Goal: Check status

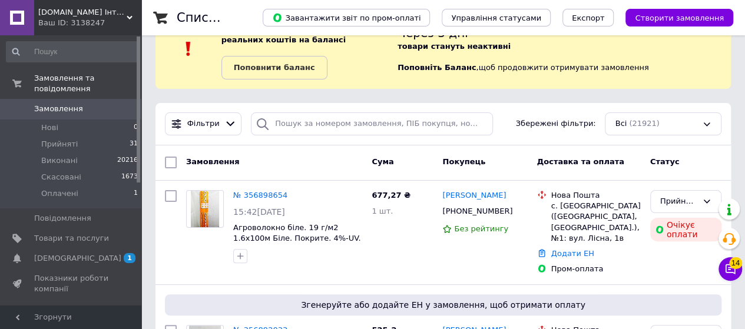
scroll to position [59, 0]
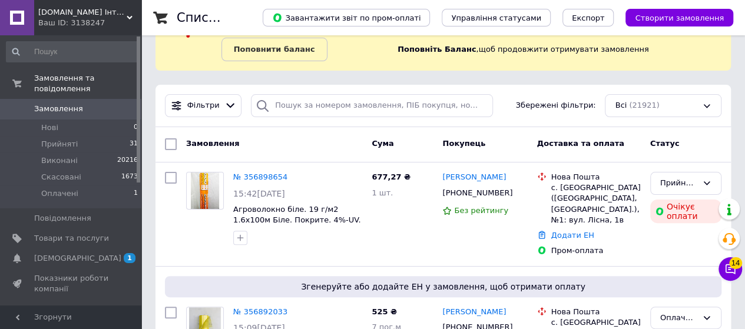
drag, startPoint x: 49, startPoint y: 247, endPoint x: 236, endPoint y: 247, distance: 186.6
click at [49, 253] on span "[DEMOGRAPHIC_DATA]" at bounding box center [77, 258] width 87 height 11
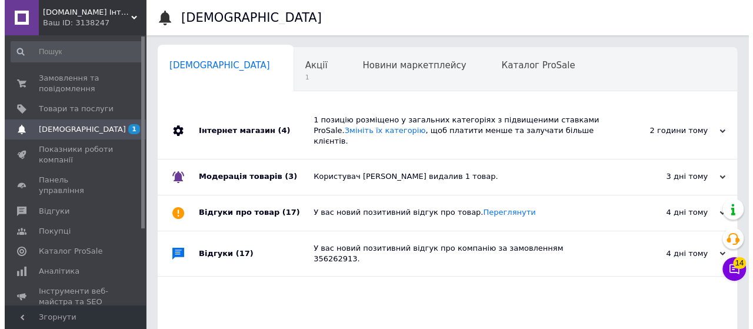
scroll to position [0, 4]
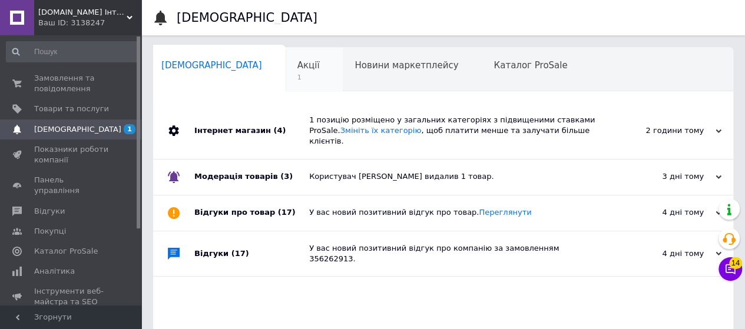
click at [285, 74] on div "Акції 1" at bounding box center [314, 70] width 58 height 45
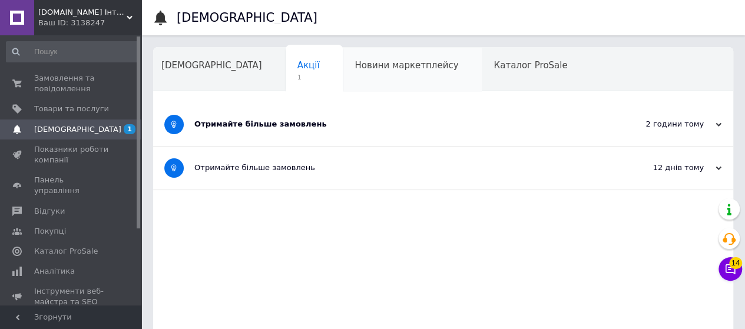
click at [380, 70] on span "Новини маркетплейсу" at bounding box center [406, 65] width 104 height 11
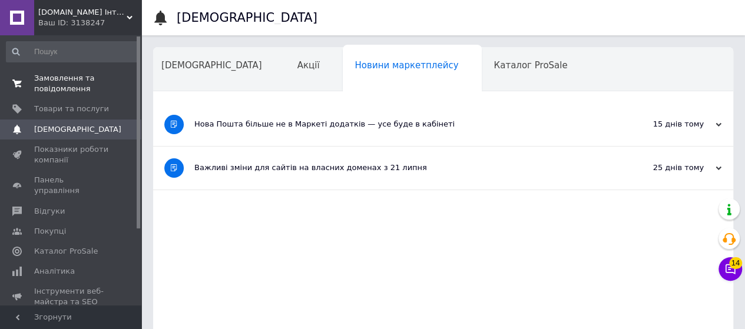
click at [86, 84] on span "Замовлення та повідомлення" at bounding box center [71, 83] width 75 height 21
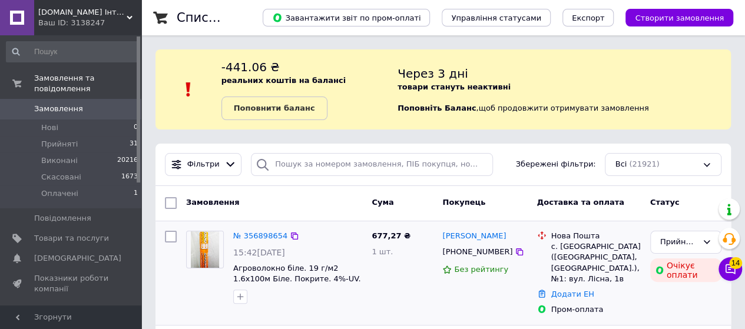
scroll to position [59, 0]
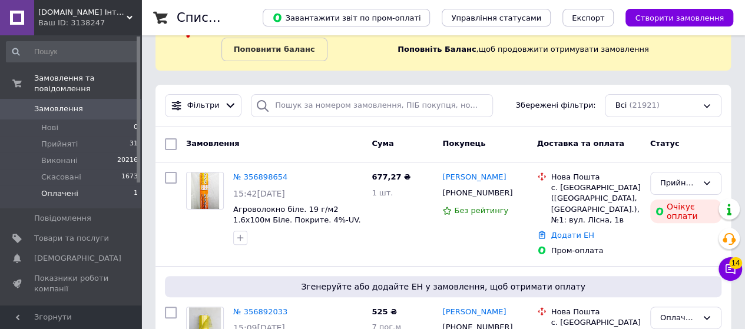
click at [59, 188] on span "Оплачені" at bounding box center [59, 193] width 37 height 11
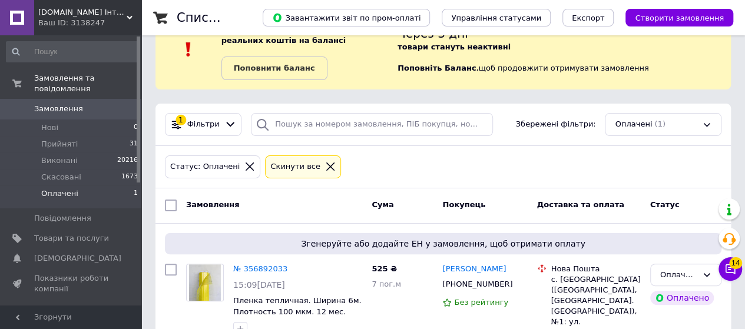
scroll to position [81, 0]
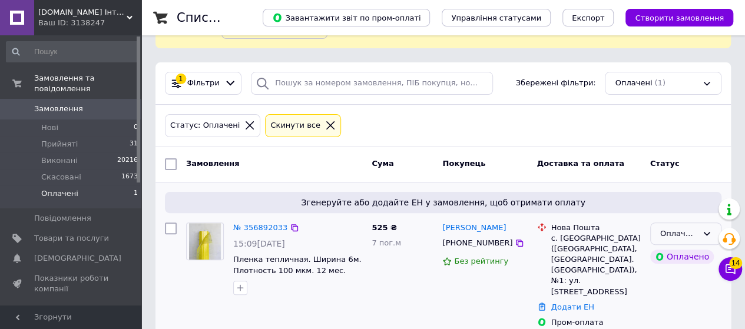
click at [693, 233] on div "Оплачено" at bounding box center [678, 234] width 37 height 12
click at [675, 255] on li "Прийнято" at bounding box center [685, 258] width 70 height 22
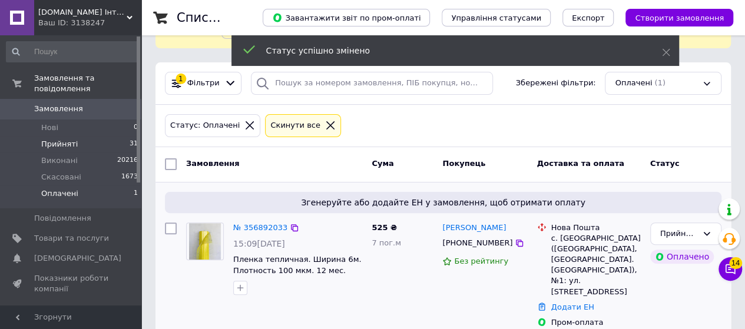
click at [77, 136] on li "Прийняті 31" at bounding box center [72, 144] width 145 height 16
